Goal: Transaction & Acquisition: Purchase product/service

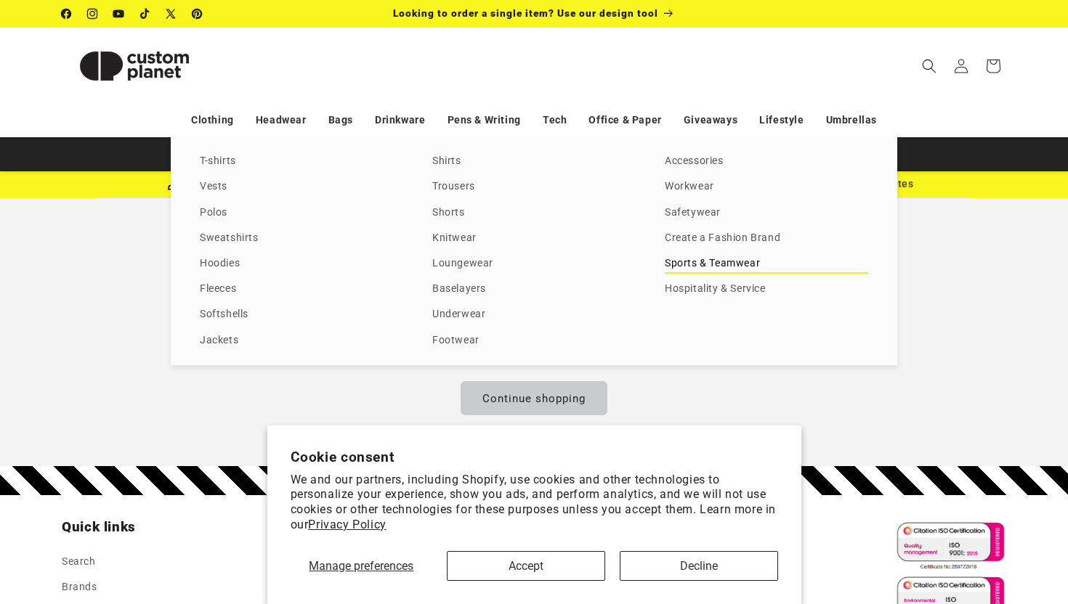
click at [684, 262] on link "Sports & Teamwear" at bounding box center [766, 264] width 203 height 20
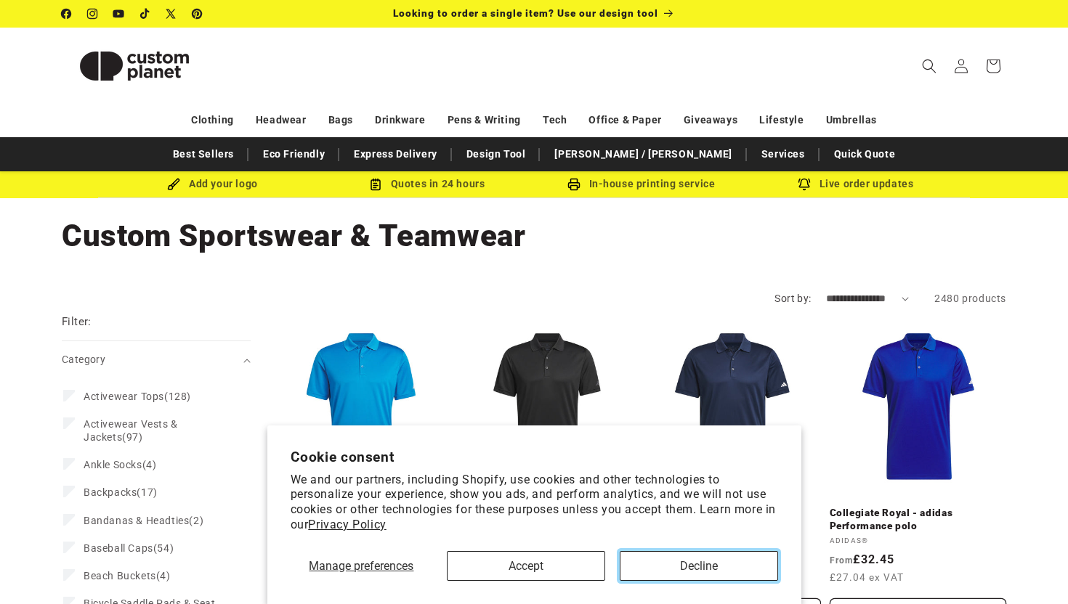
click at [635, 560] on button "Decline" at bounding box center [699, 566] width 158 height 30
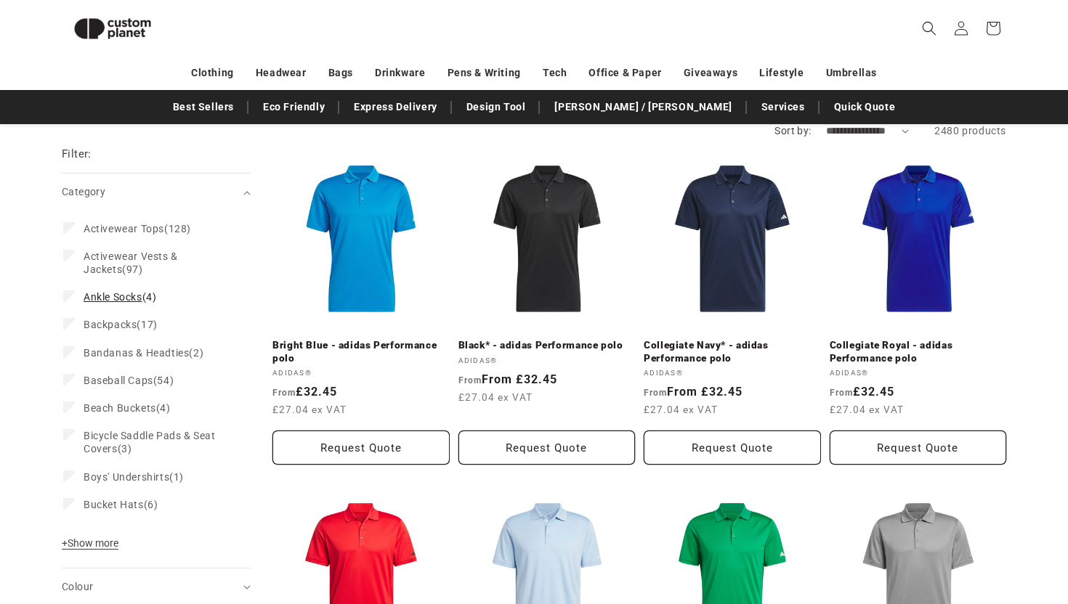
scroll to position [137, 0]
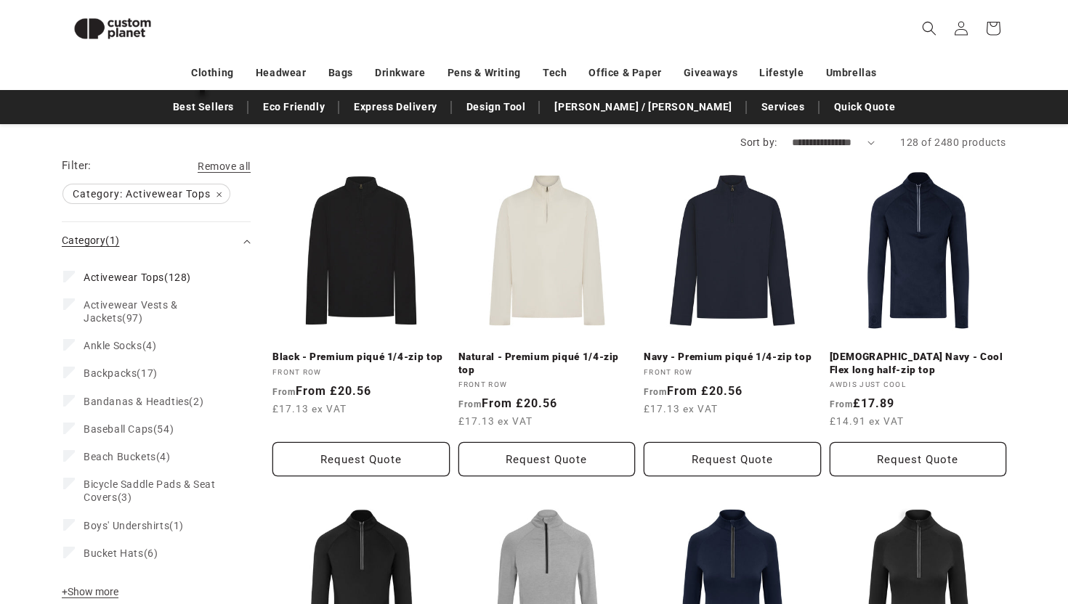
click at [108, 238] on span "(1)" at bounding box center [112, 241] width 14 height 12
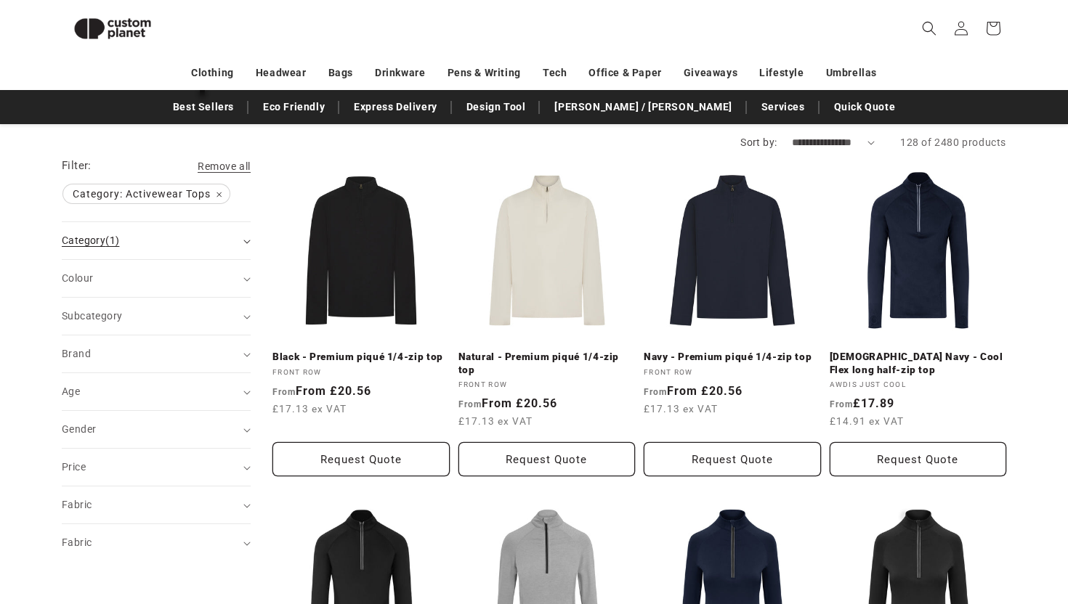
click at [108, 238] on span "(1)" at bounding box center [112, 241] width 14 height 12
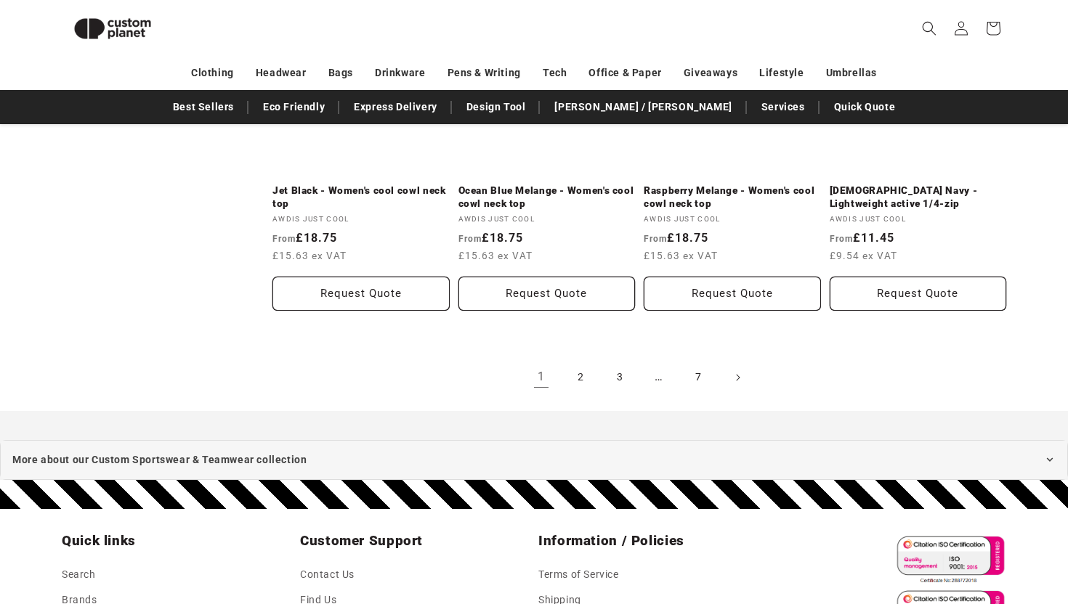
scroll to position [1626, 0]
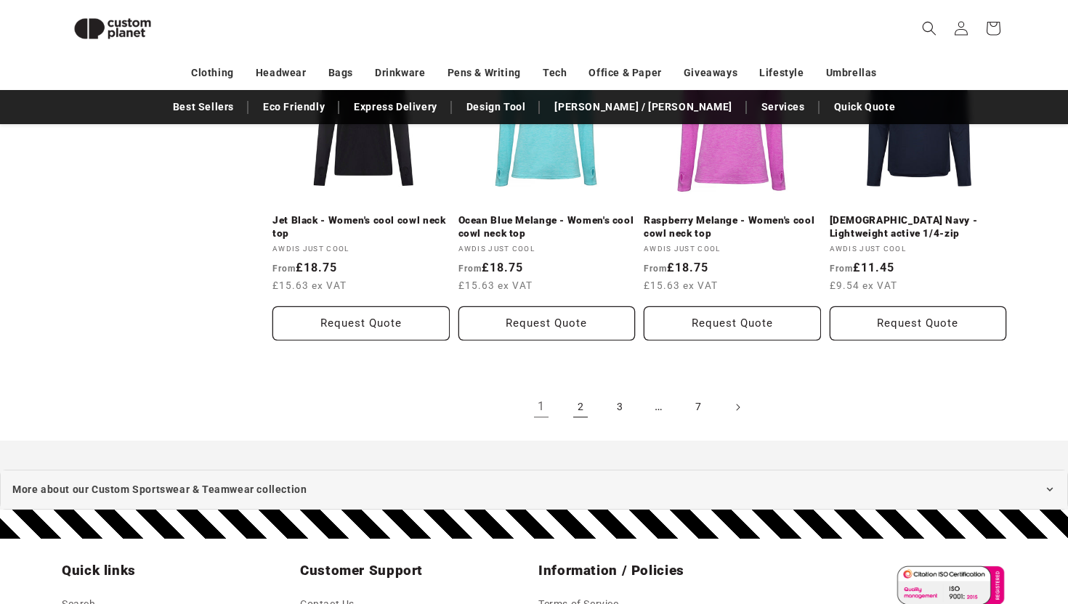
click at [572, 405] on link "2" at bounding box center [580, 408] width 32 height 32
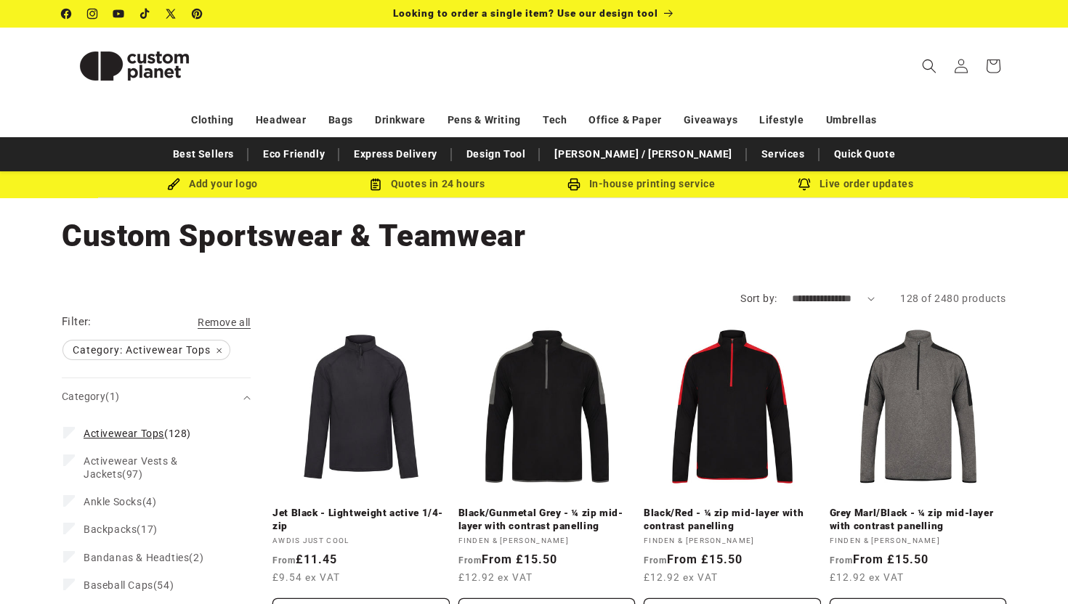
click at [163, 434] on span "Activewear Tops" at bounding box center [124, 434] width 81 height 12
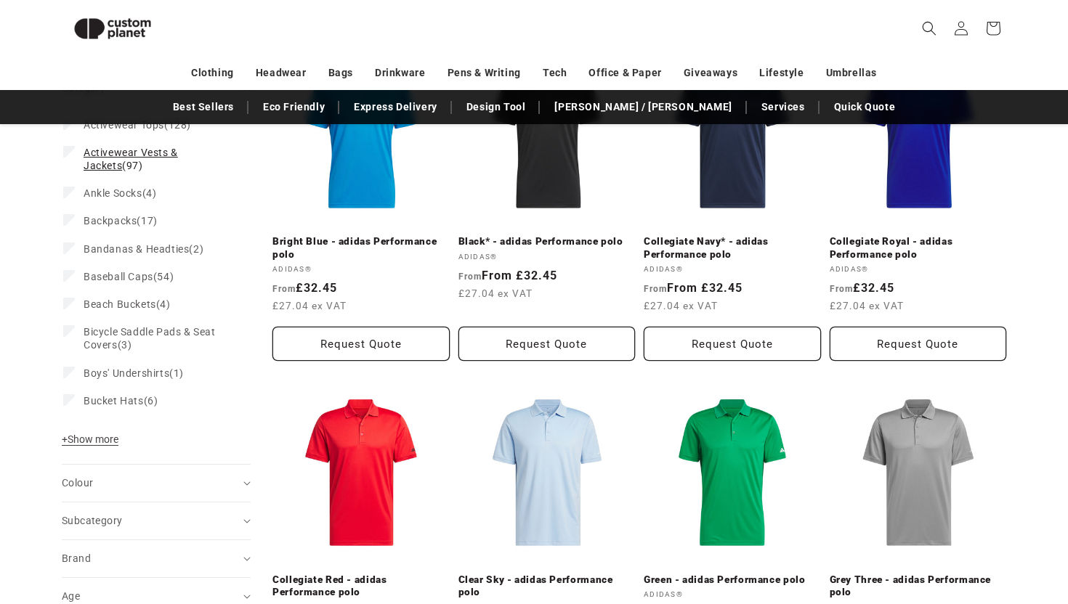
scroll to position [183, 0]
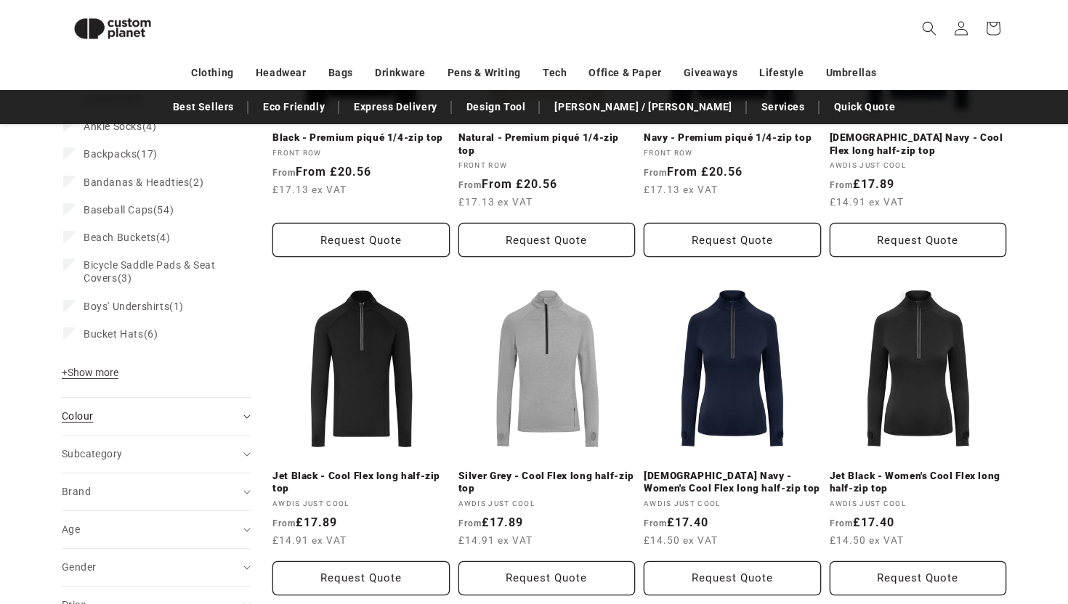
scroll to position [359, 0]
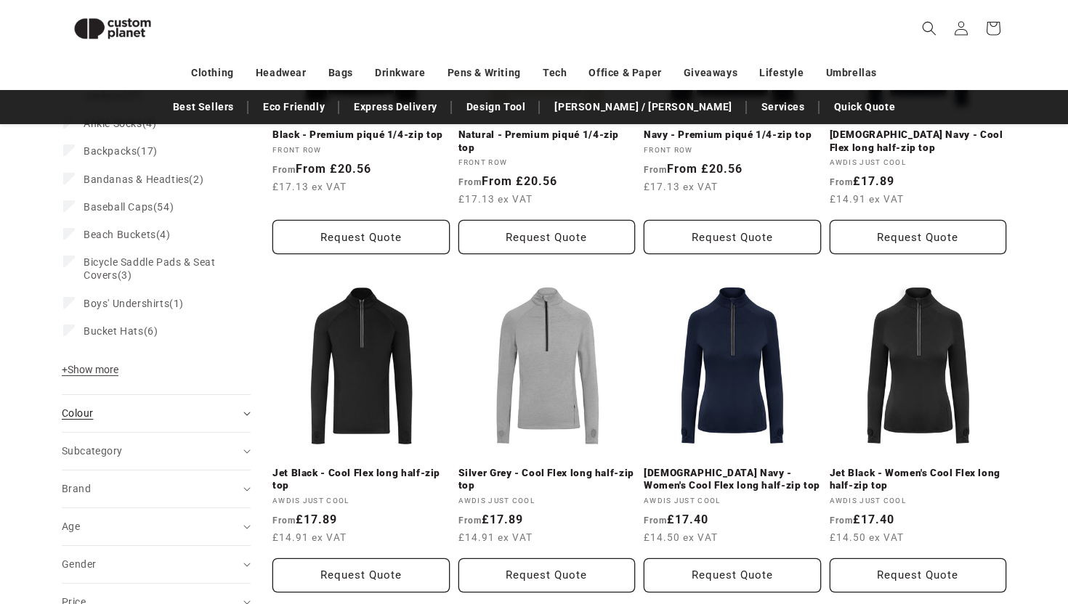
click at [201, 416] on div "Colour (0)" at bounding box center [150, 413] width 177 height 15
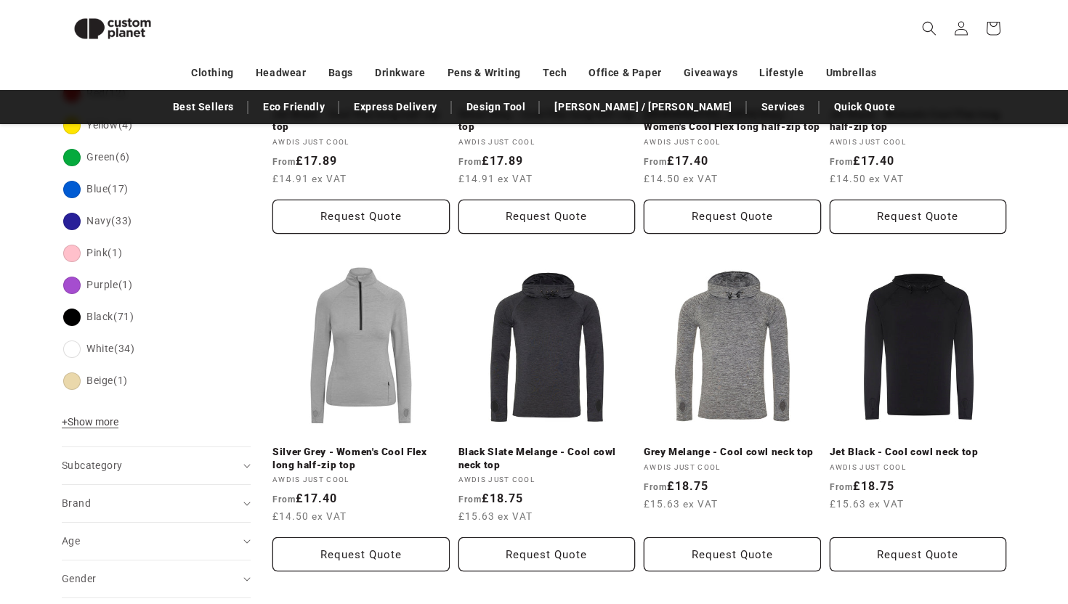
scroll to position [751, 0]
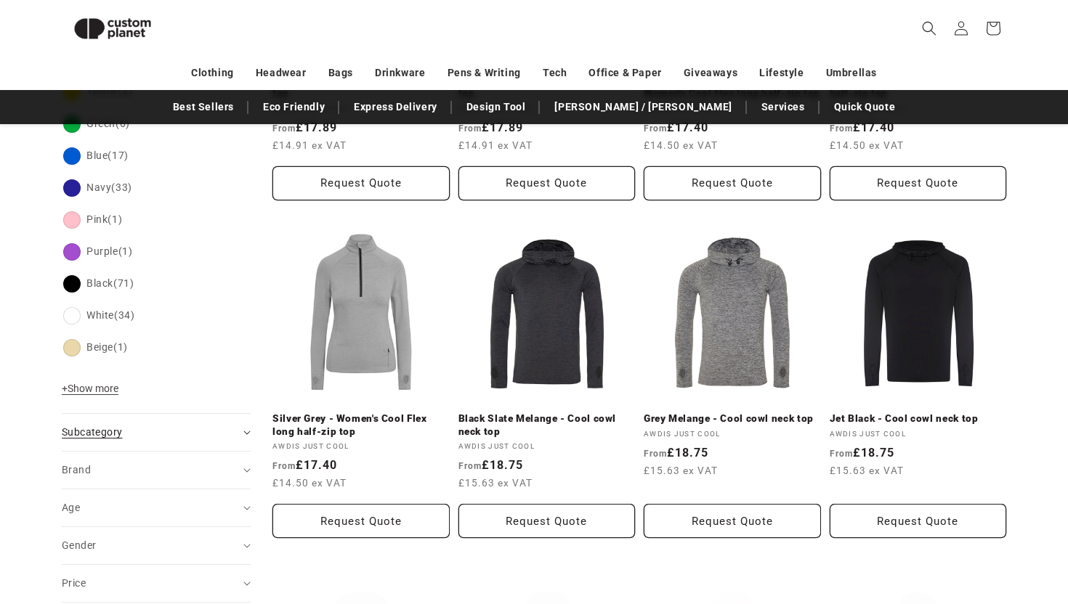
click at [200, 437] on div "Subcategory (0)" at bounding box center [150, 432] width 177 height 15
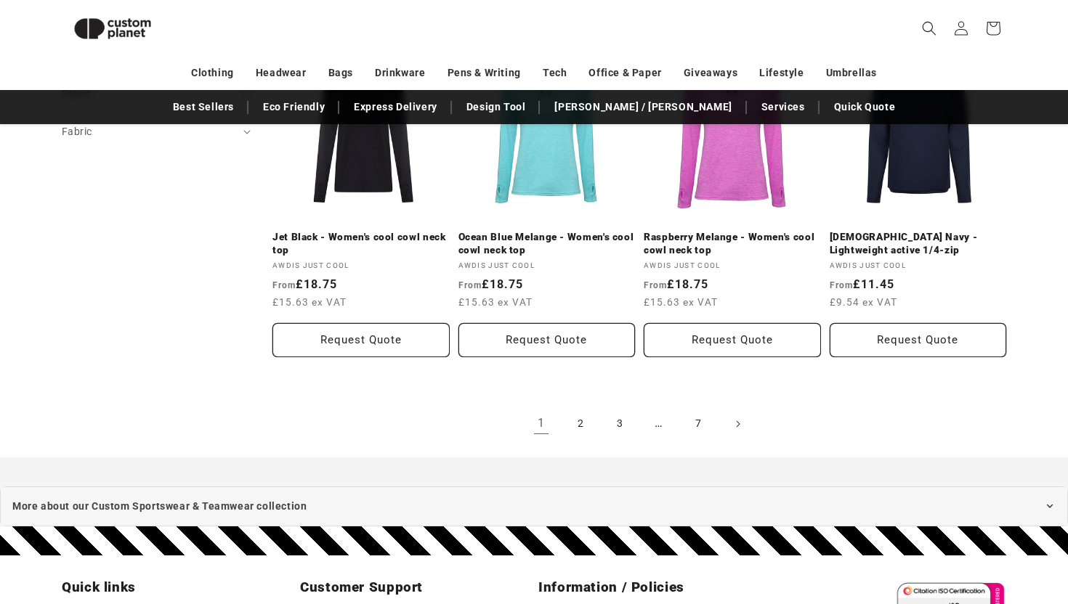
scroll to position [1598, 0]
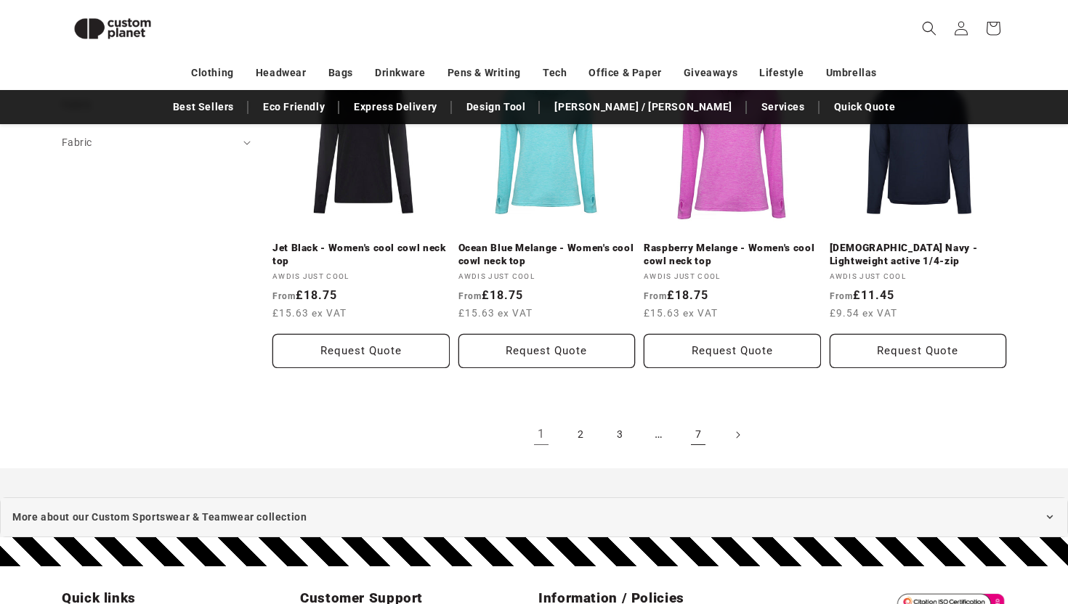
click at [702, 428] on link "7" at bounding box center [698, 435] width 32 height 32
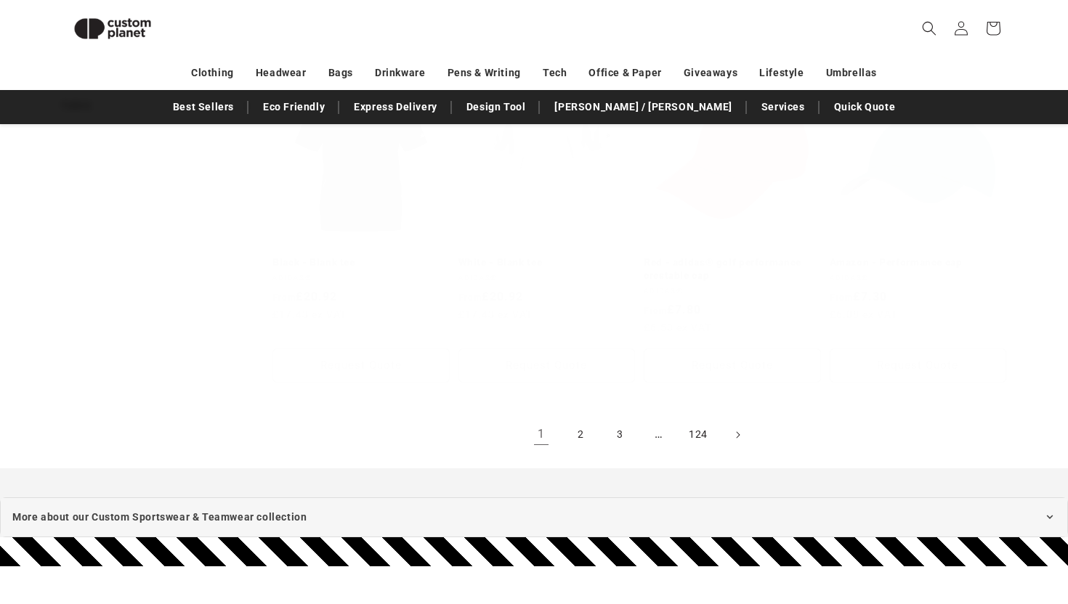
scroll to position [356, 0]
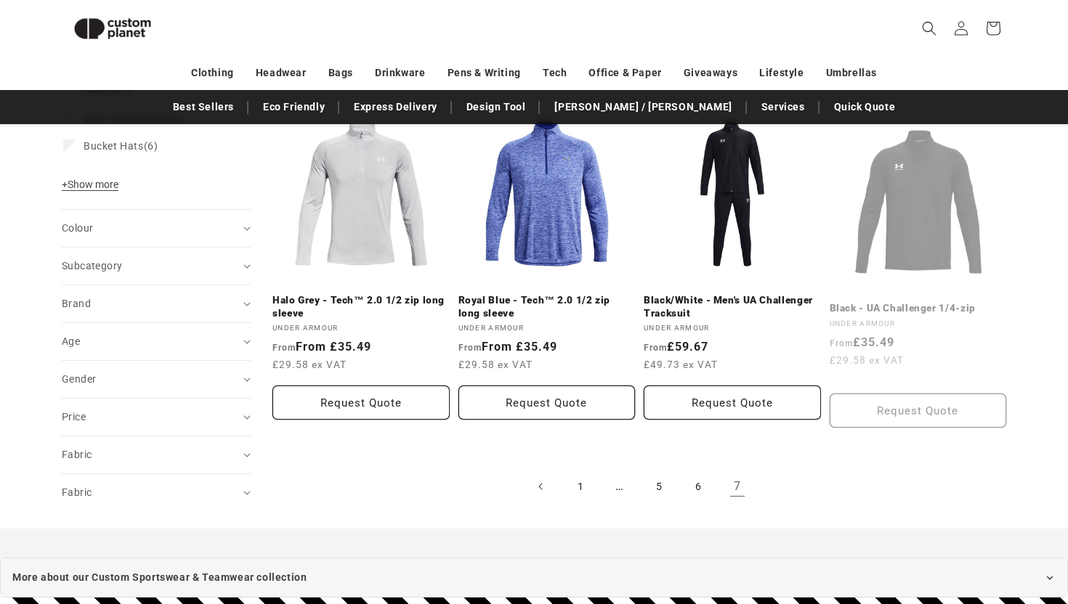
scroll to position [541, 0]
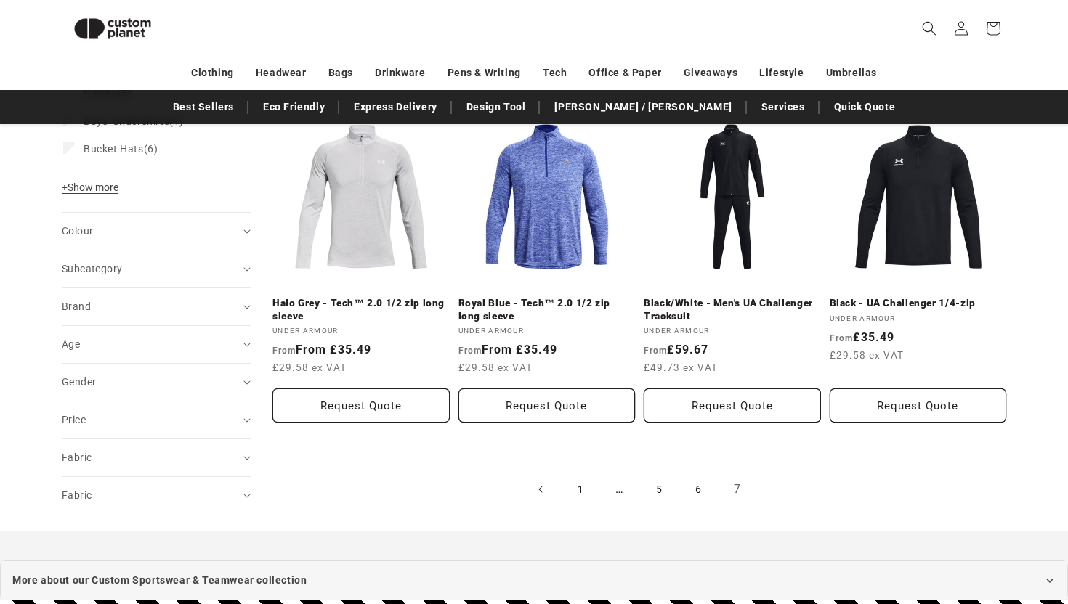
click at [694, 491] on link "6" at bounding box center [698, 490] width 32 height 32
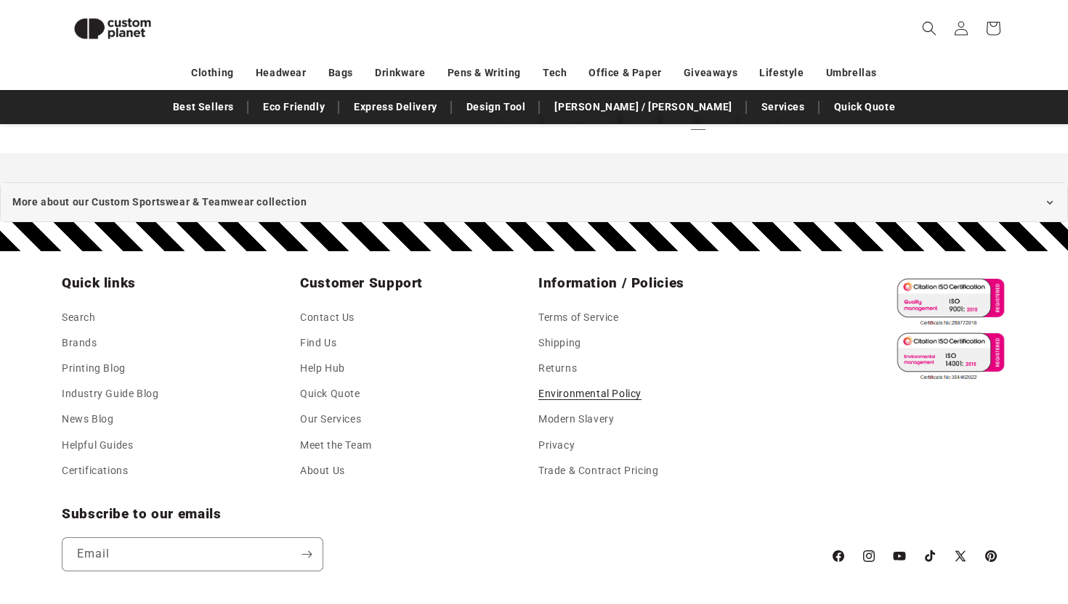
scroll to position [1548, 0]
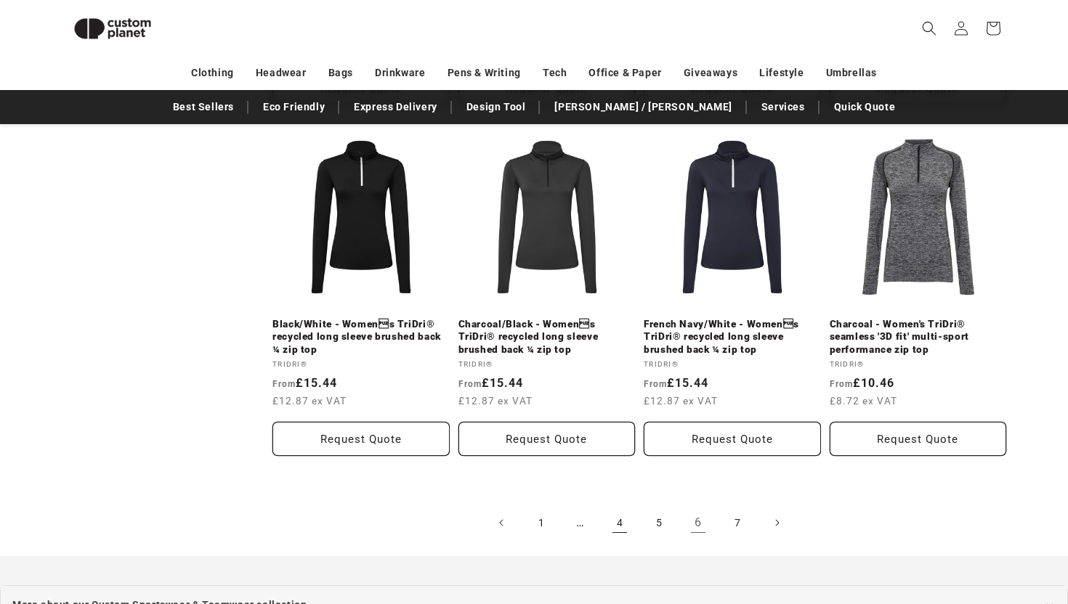
click at [616, 516] on link "4" at bounding box center [620, 523] width 32 height 32
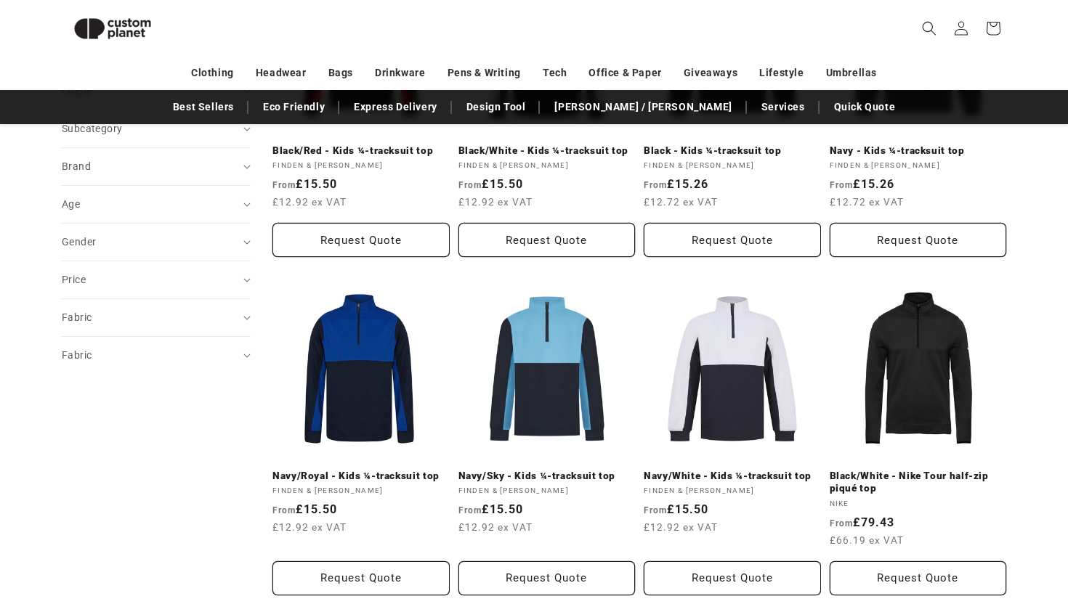
scroll to position [679, 0]
